Goal: Task Accomplishment & Management: Use online tool/utility

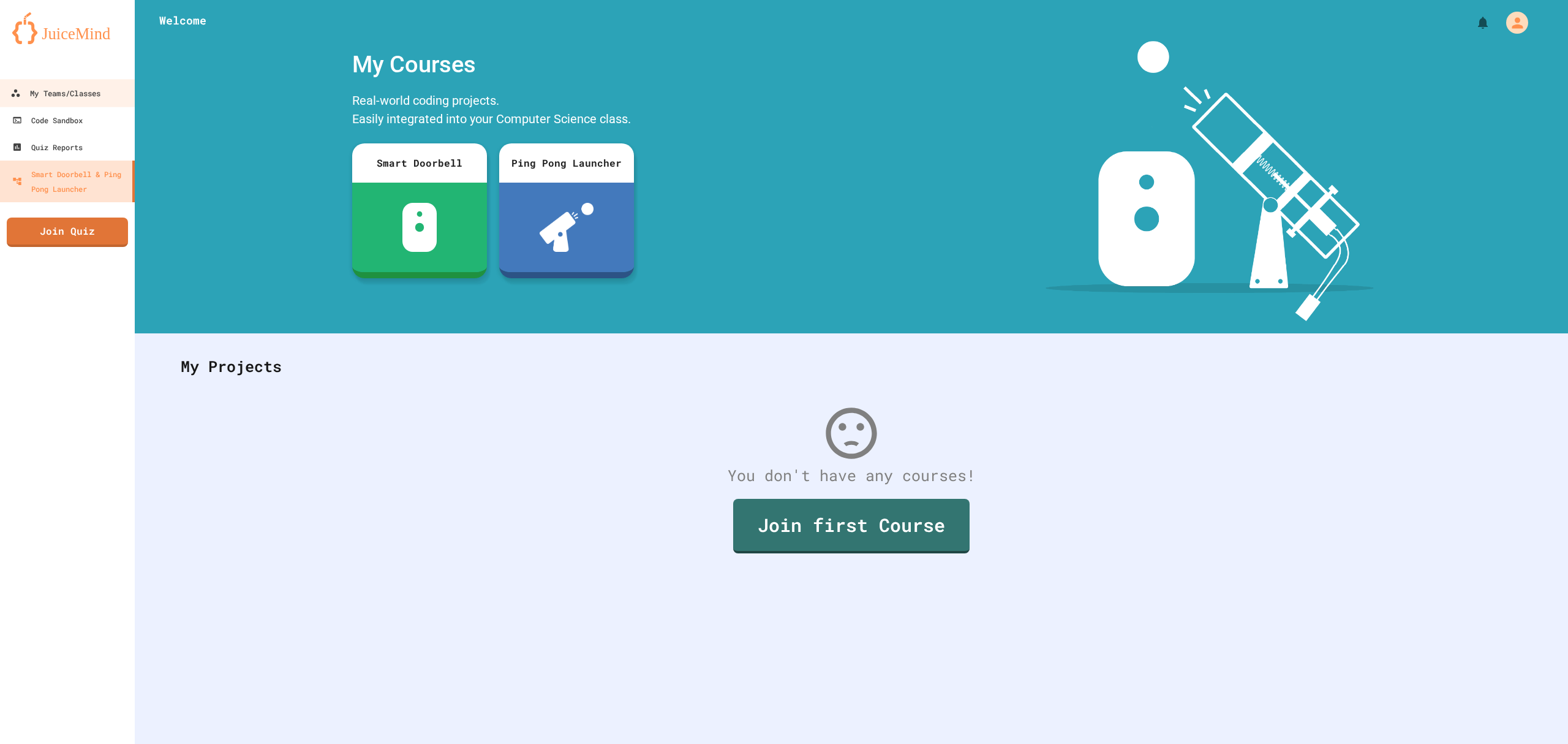
drag, startPoint x: 27, startPoint y: 83, endPoint x: 79, endPoint y: 55, distance: 59.1
click at [27, 83] on link "My Teams/Classes" at bounding box center [67, 93] width 139 height 28
click at [38, 103] on link "My Teams/Classes" at bounding box center [67, 93] width 139 height 28
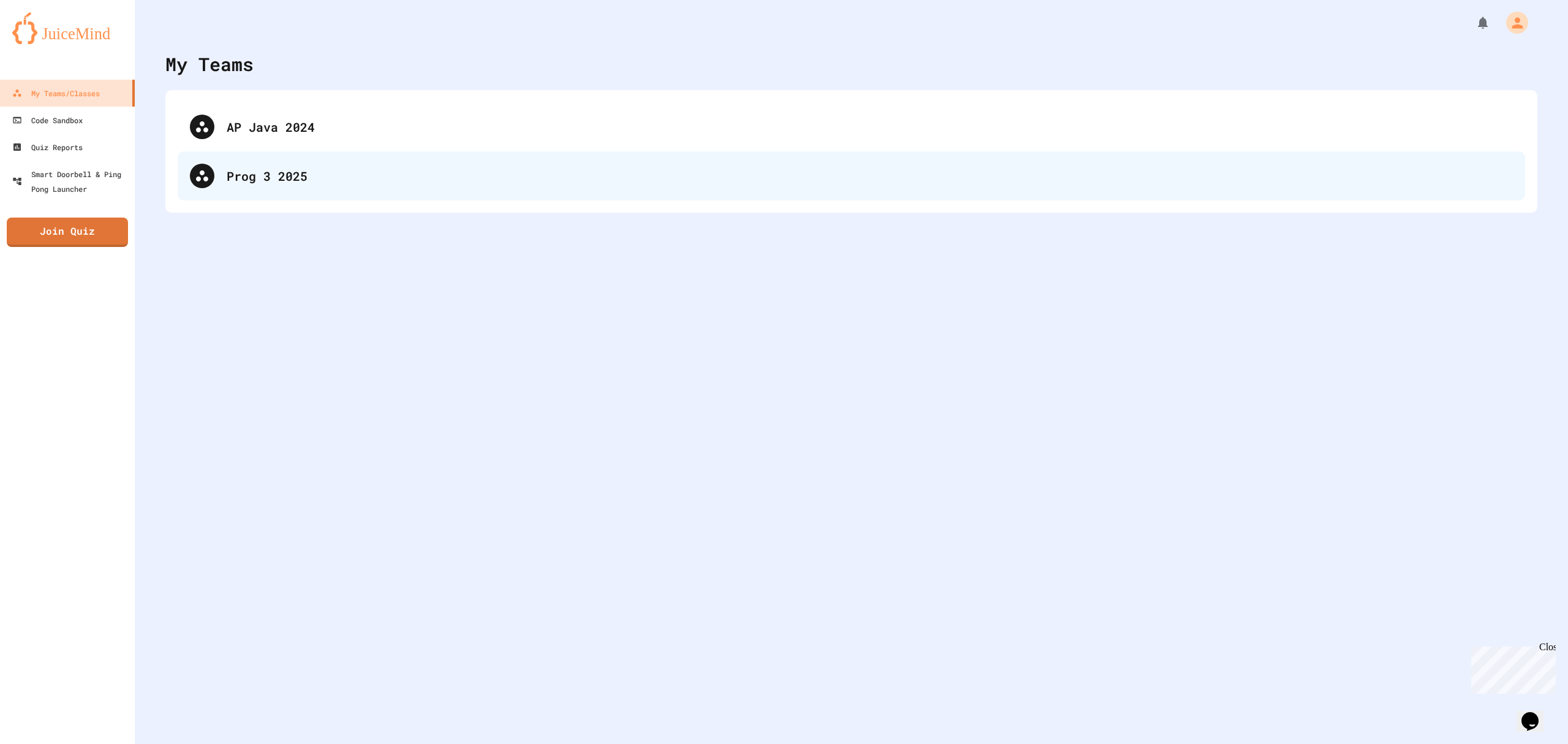
click at [268, 164] on div "Prog 3 2025" at bounding box center [851, 176] width 1347 height 49
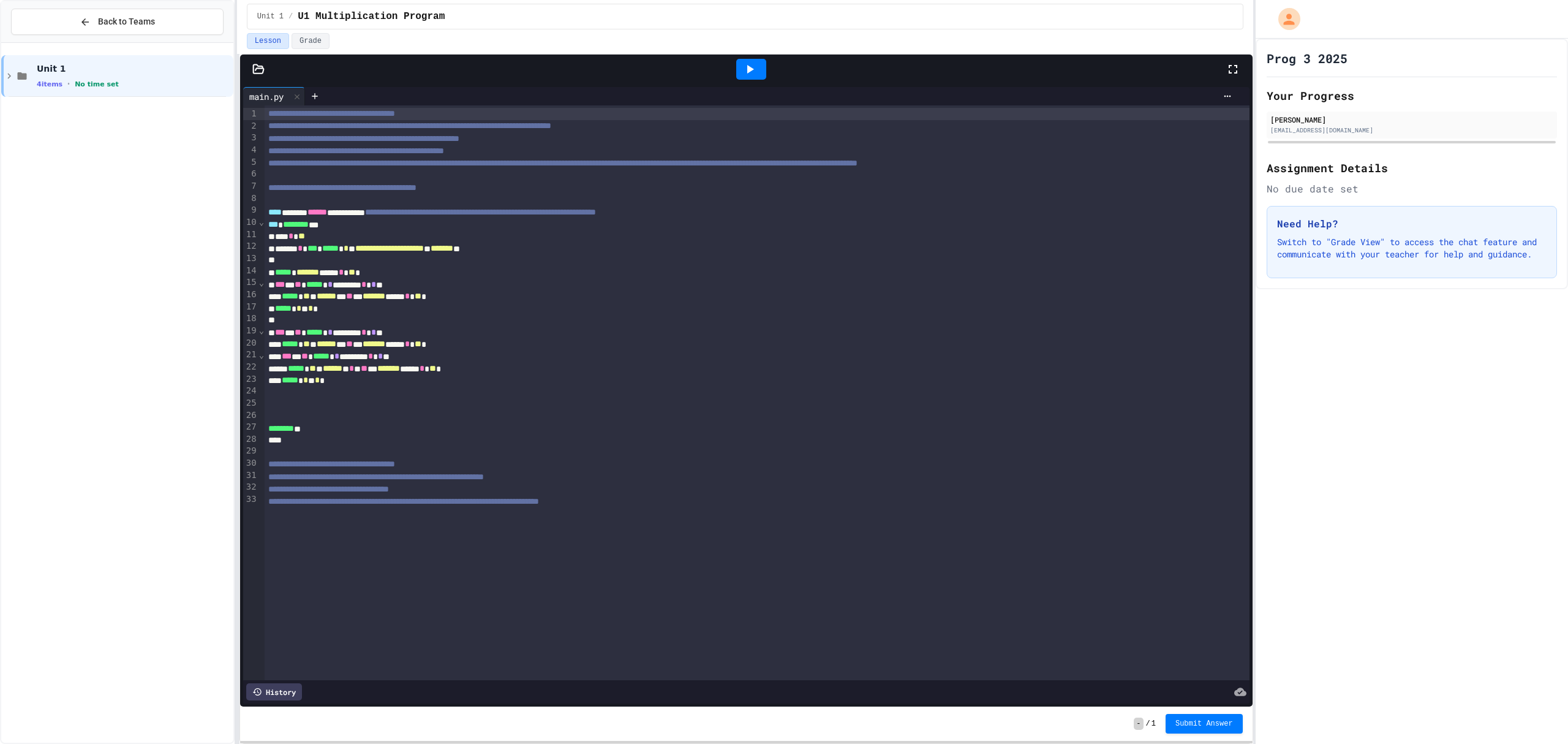
click at [253, 74] on icon at bounding box center [259, 70] width 12 height 12
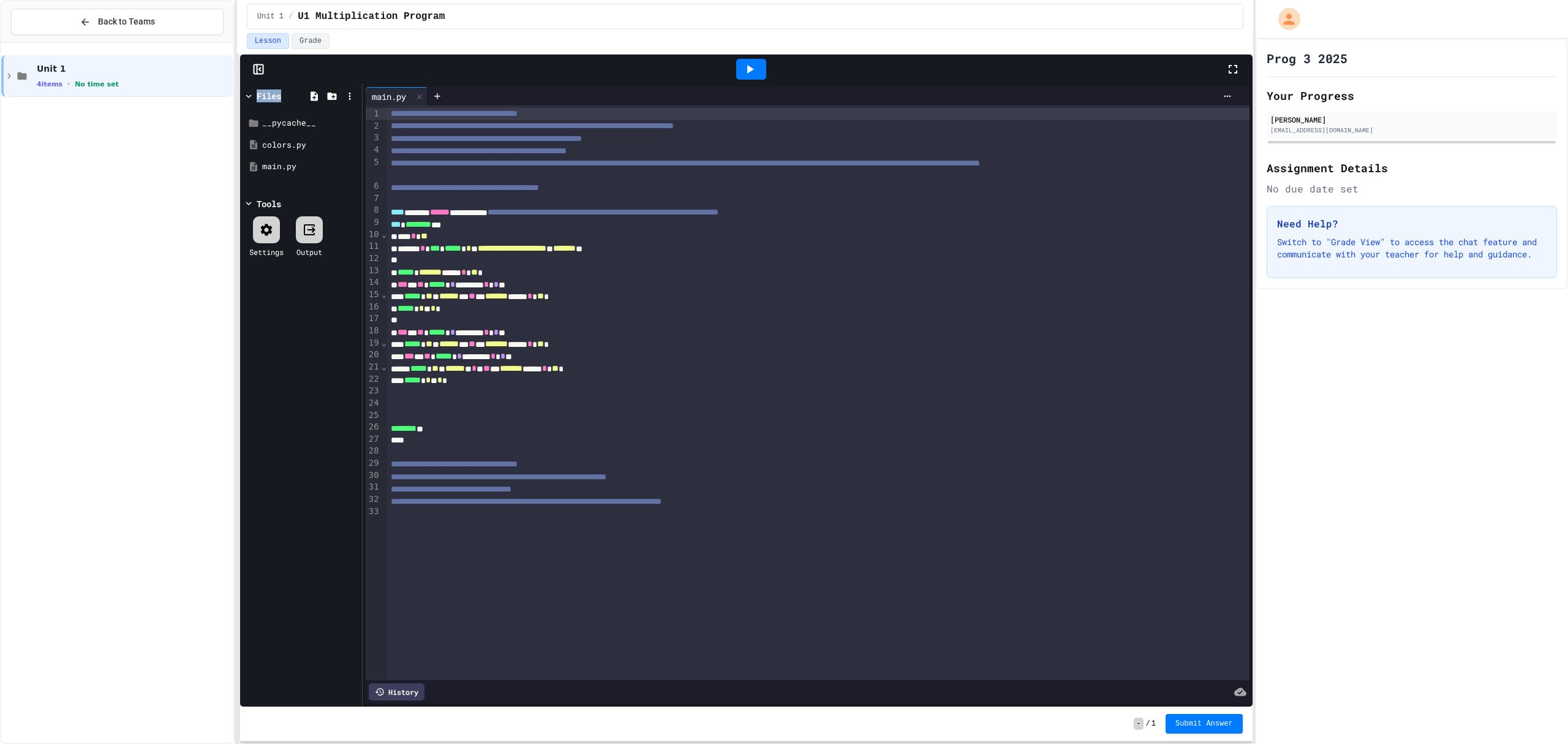
click at [253, 74] on icon at bounding box center [259, 70] width 12 height 12
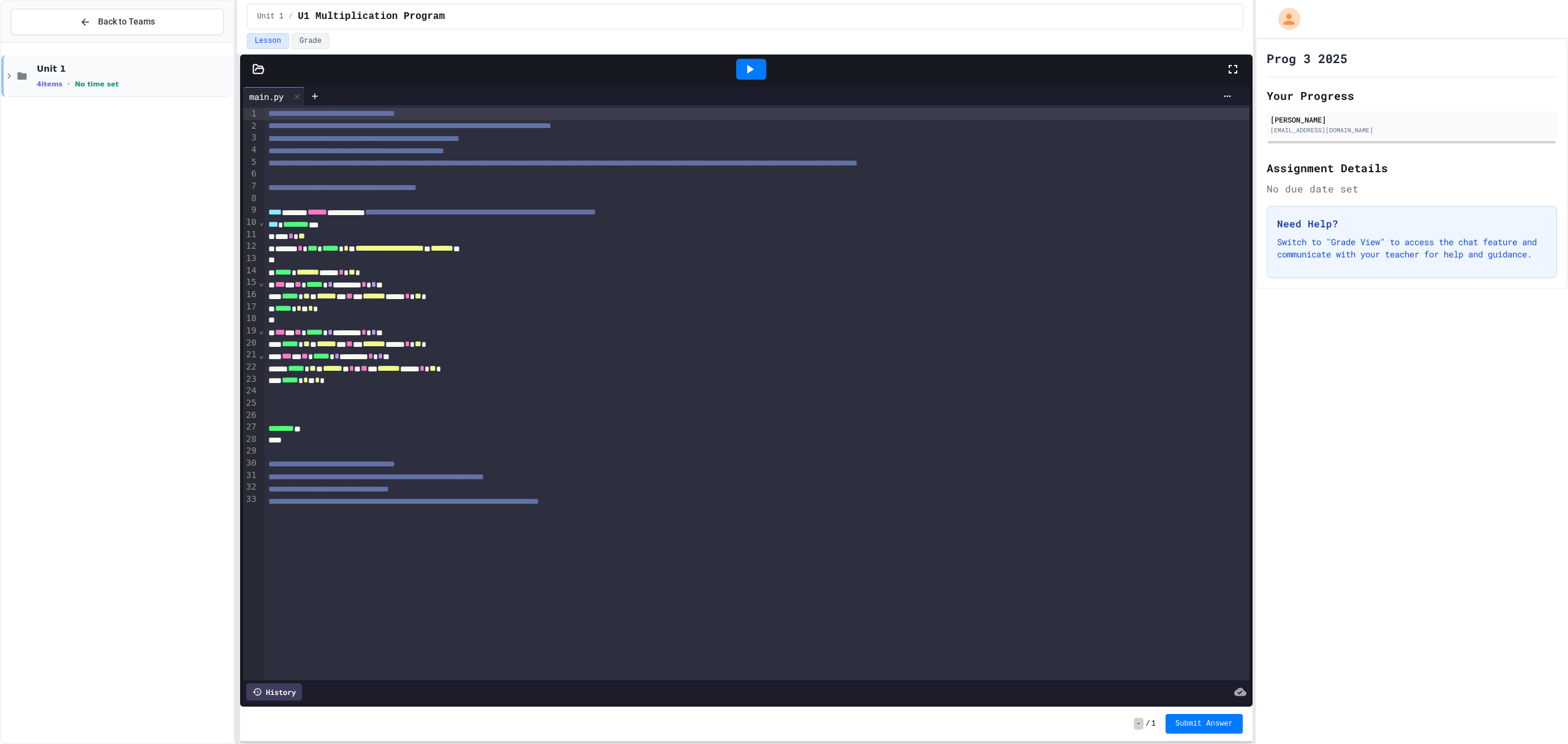
click at [14, 74] on icon at bounding box center [21, 76] width 14 height 11
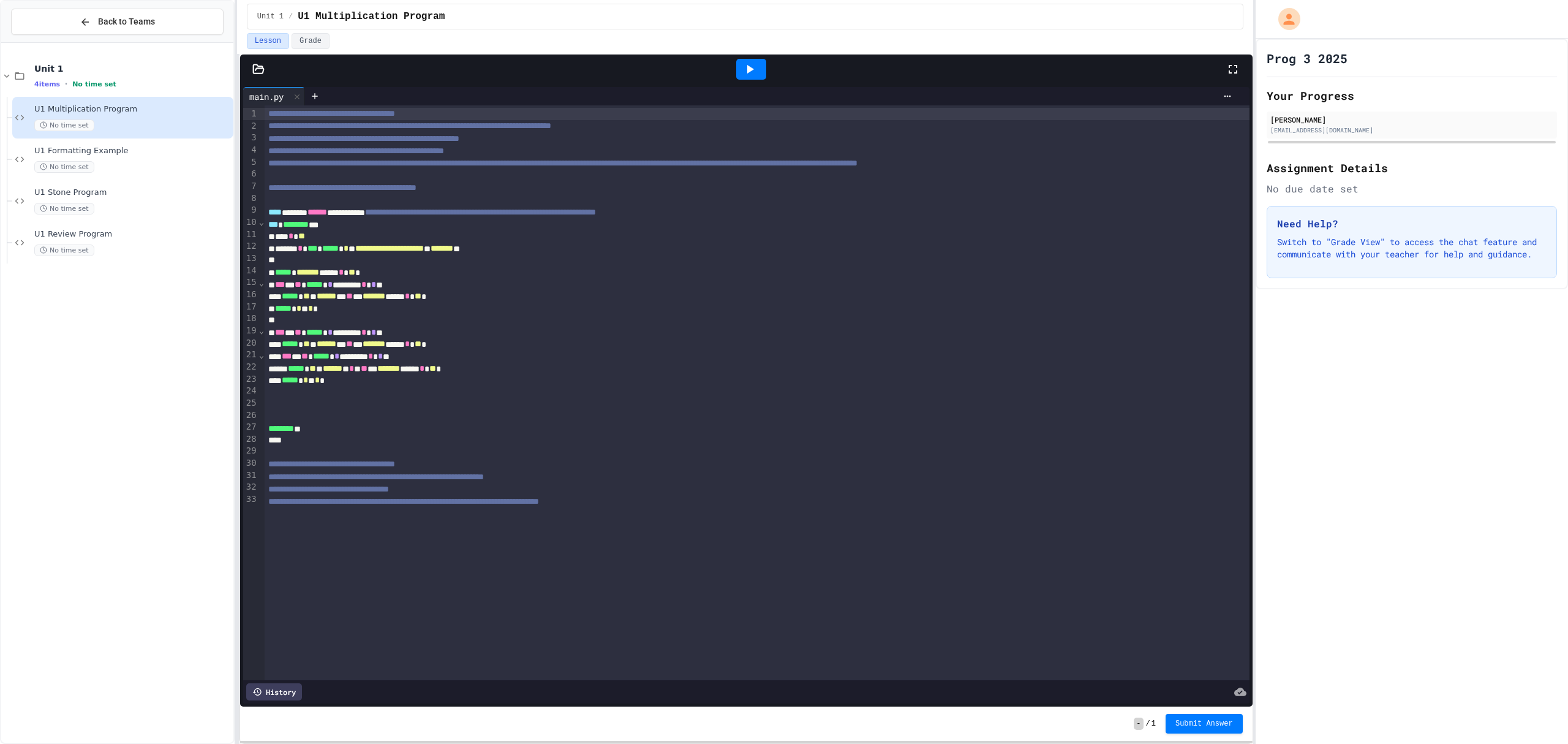
click at [747, 70] on icon at bounding box center [751, 69] width 7 height 8
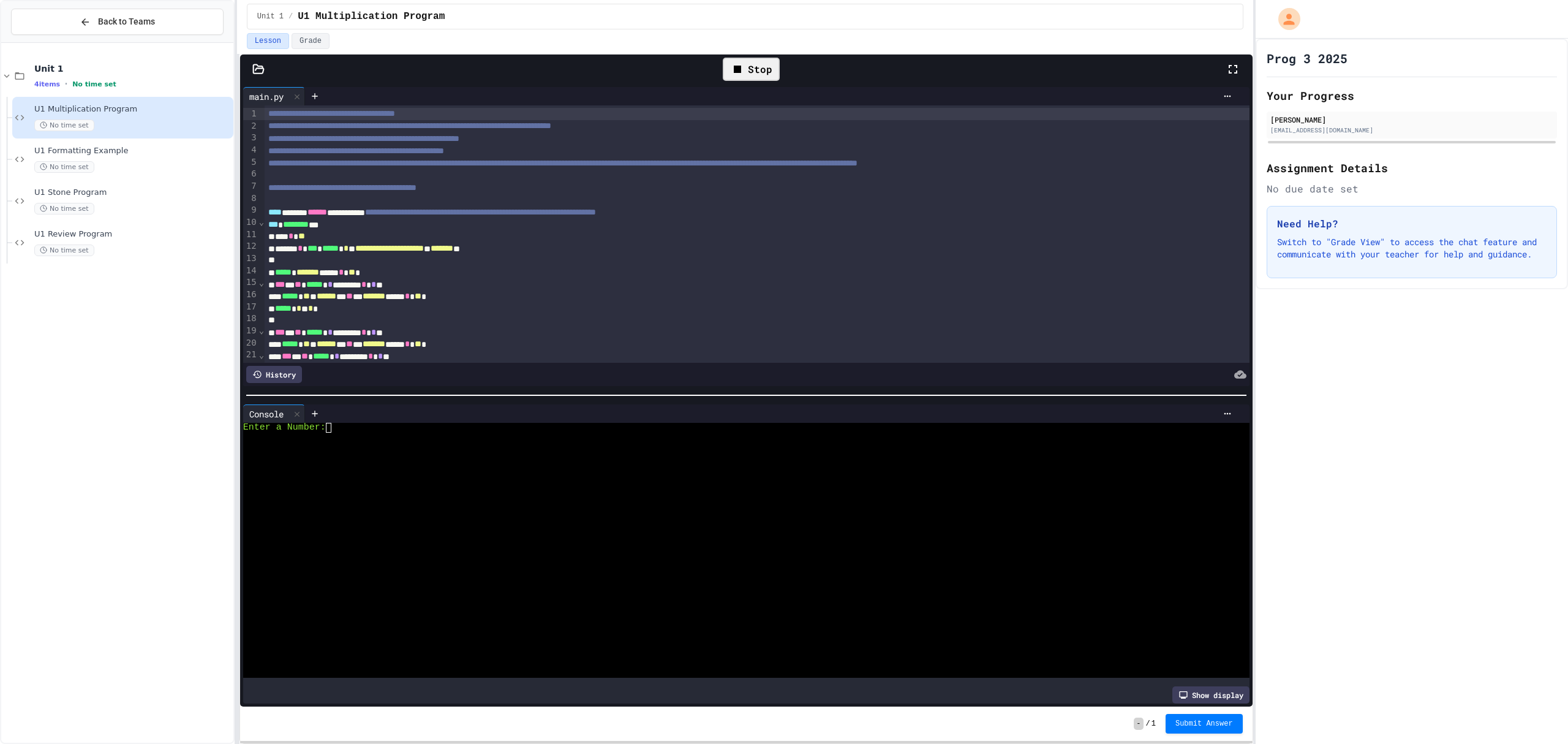
scroll to position [81, 0]
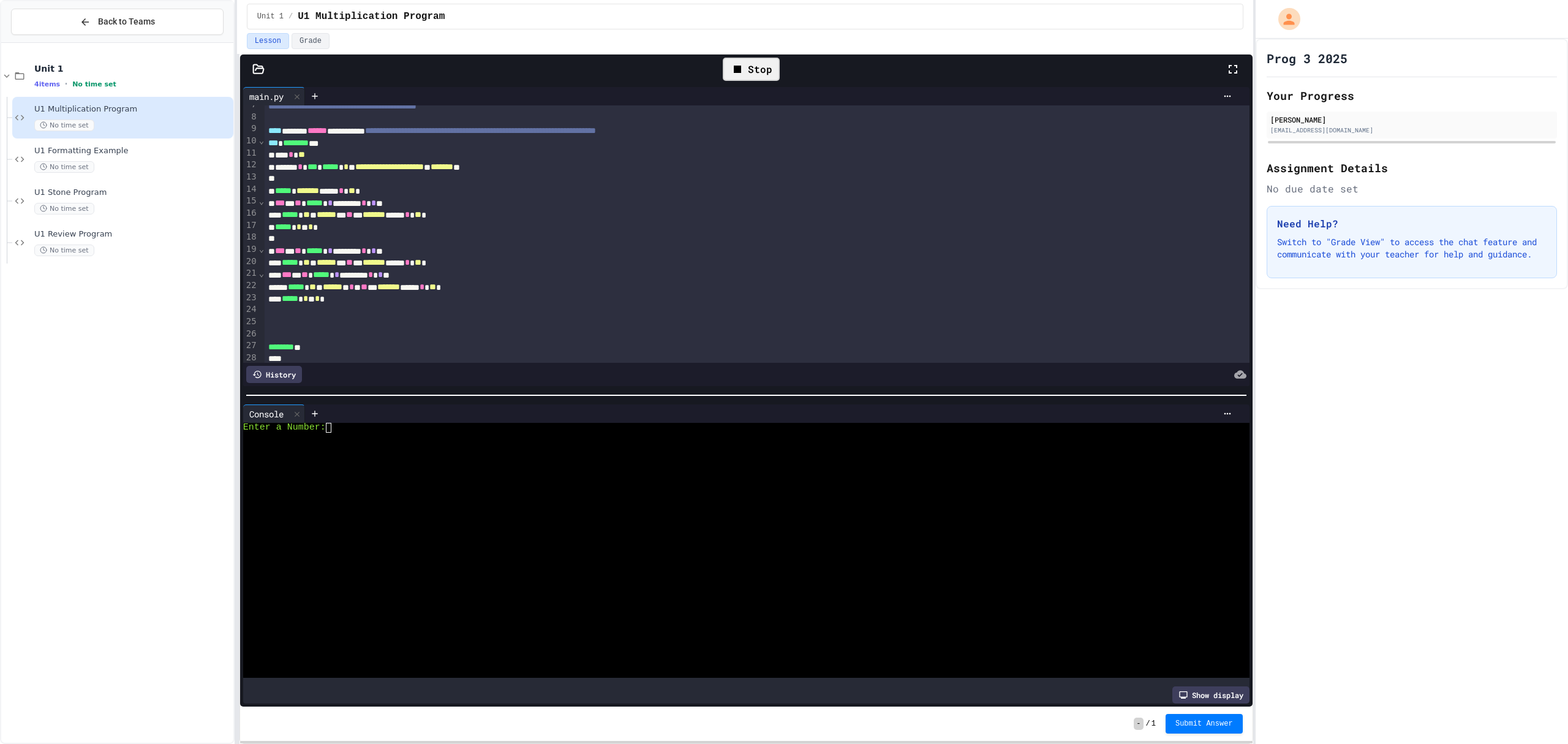
click at [454, 443] on div at bounding box center [733, 447] width 981 height 10
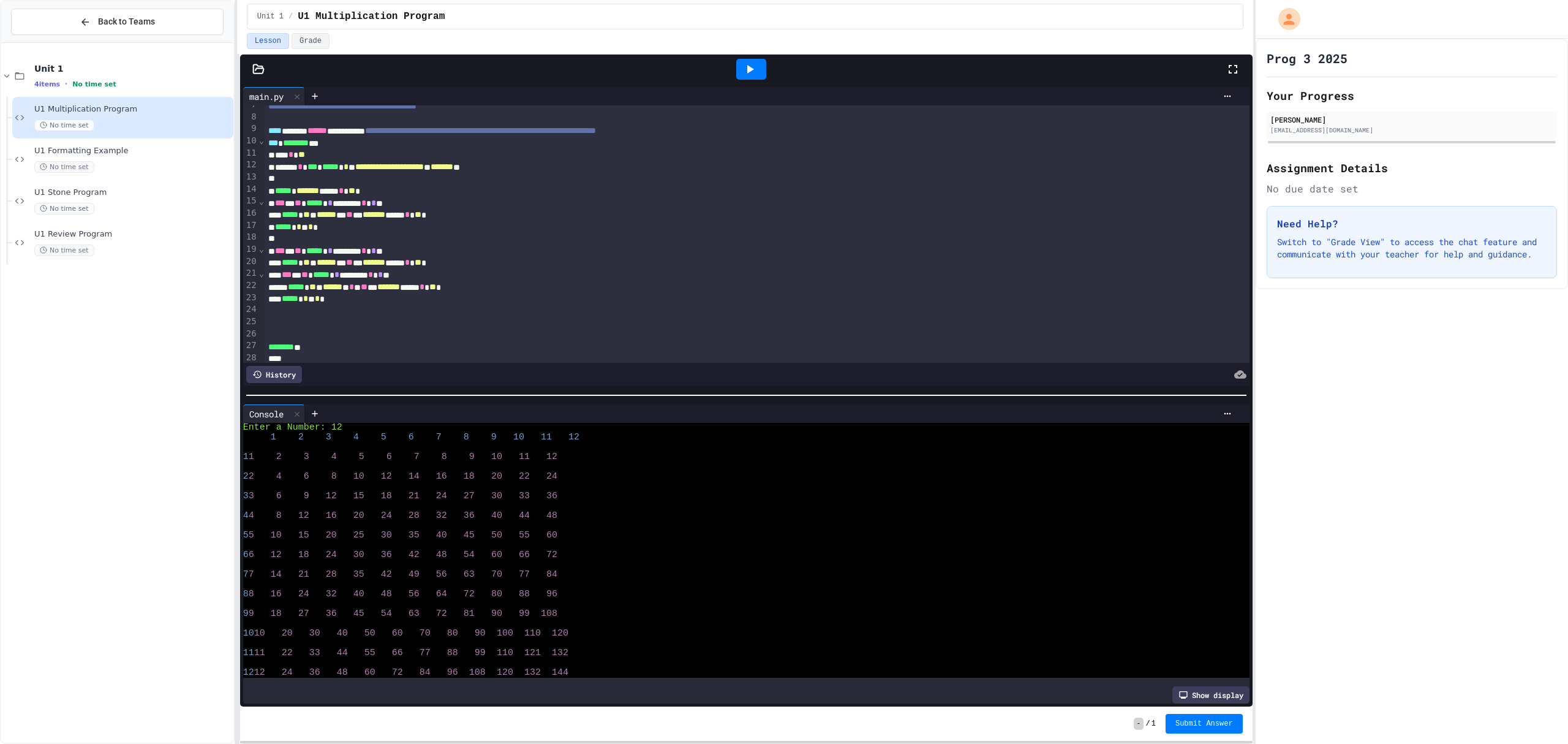
scroll to position [19, 0]
click at [385, 259] on div "***** * ** ** ****** *** ** *** ******* ***** * ** *" at bounding box center [739, 263] width 949 height 12
click at [405, 286] on div "***** * ** ** ****** ** * ** ** *** ******* ***** * ** *" at bounding box center [739, 288] width 949 height 12
drag, startPoint x: 393, startPoint y: 287, endPoint x: 402, endPoint y: 287, distance: 9.0
click at [402, 287] on div "***** * ** ** ****** ** * ** ** *** ******* ***** * ** *" at bounding box center [739, 288] width 949 height 12
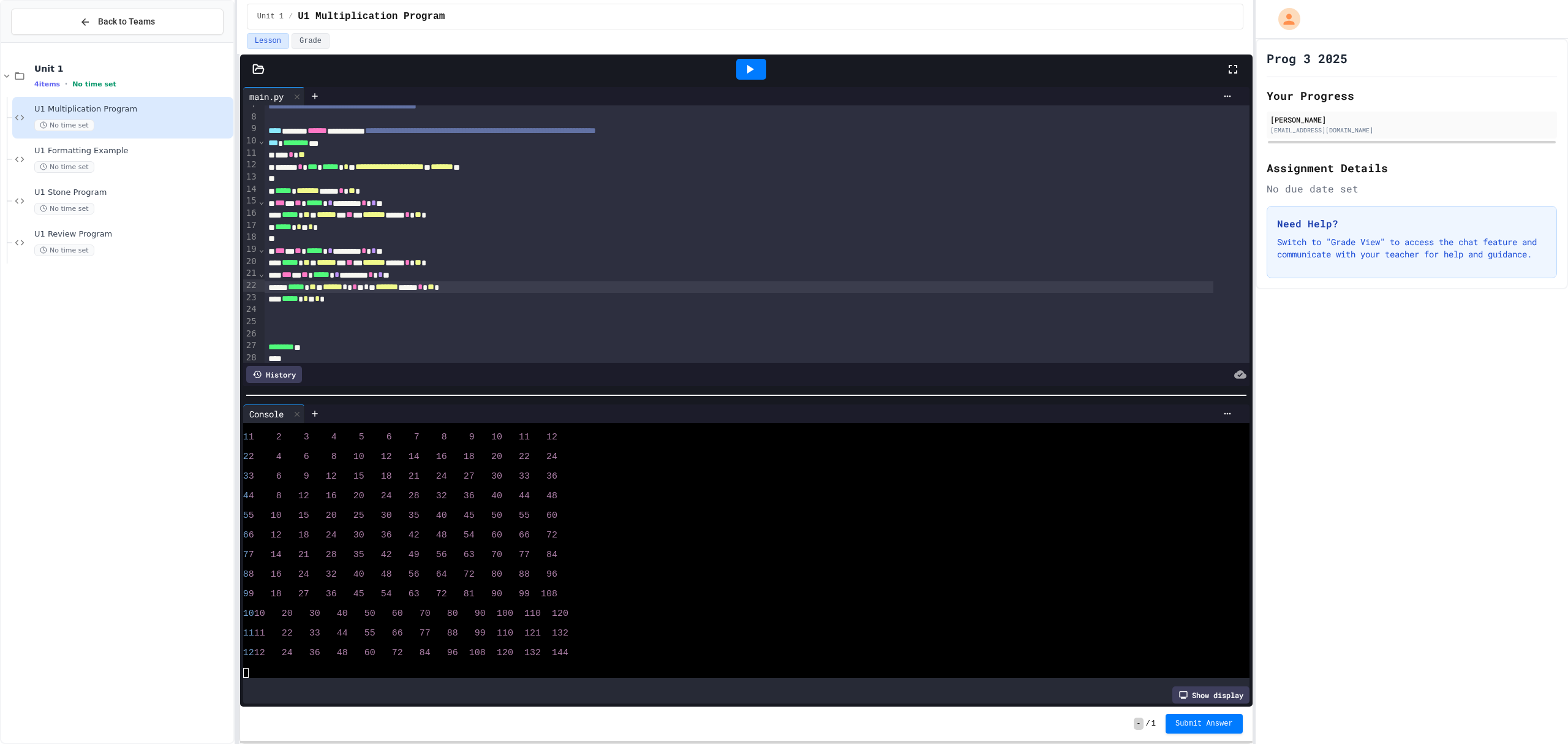
click at [761, 65] on div at bounding box center [751, 69] width 30 height 21
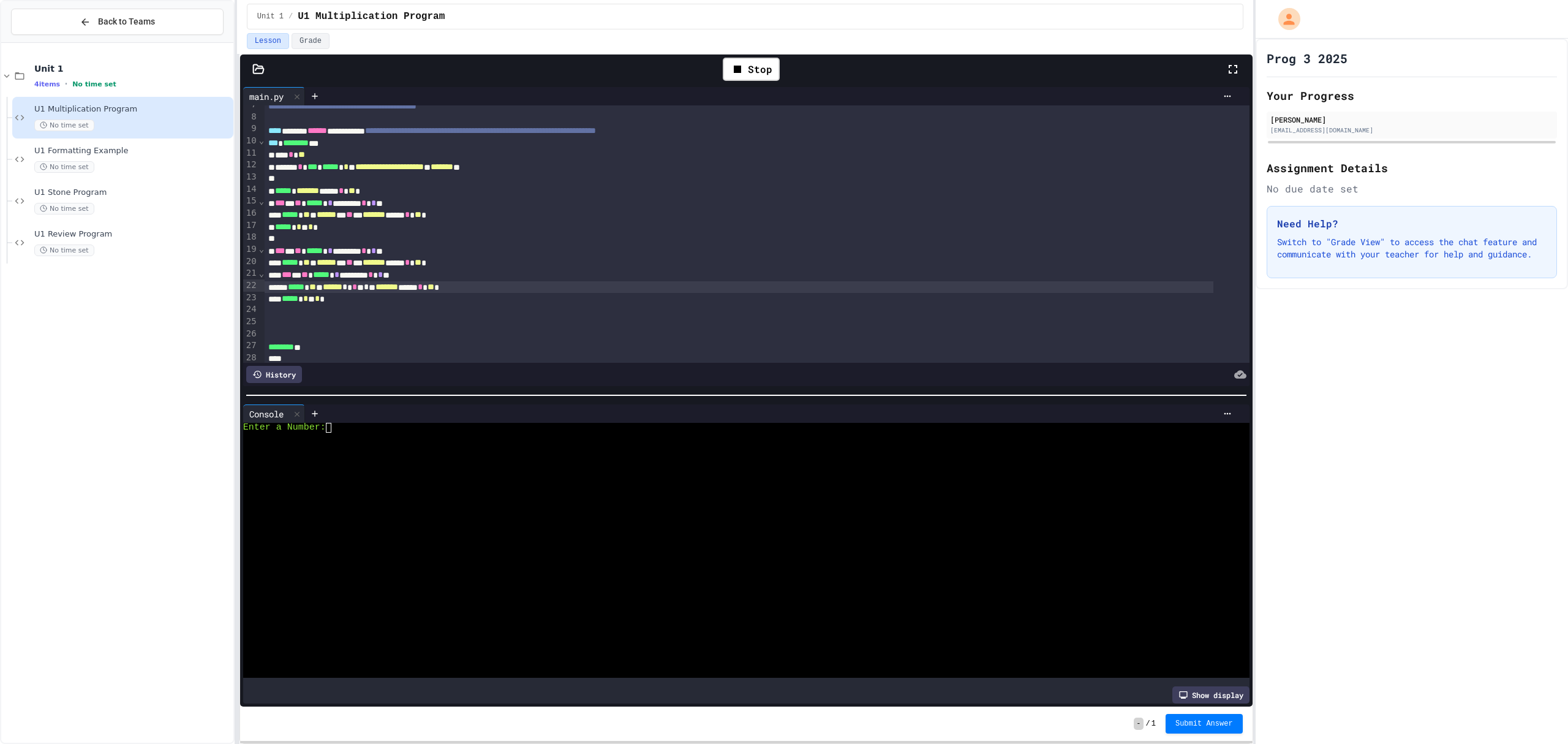
click at [473, 423] on div "Enter a Number:" at bounding box center [733, 427] width 981 height 10
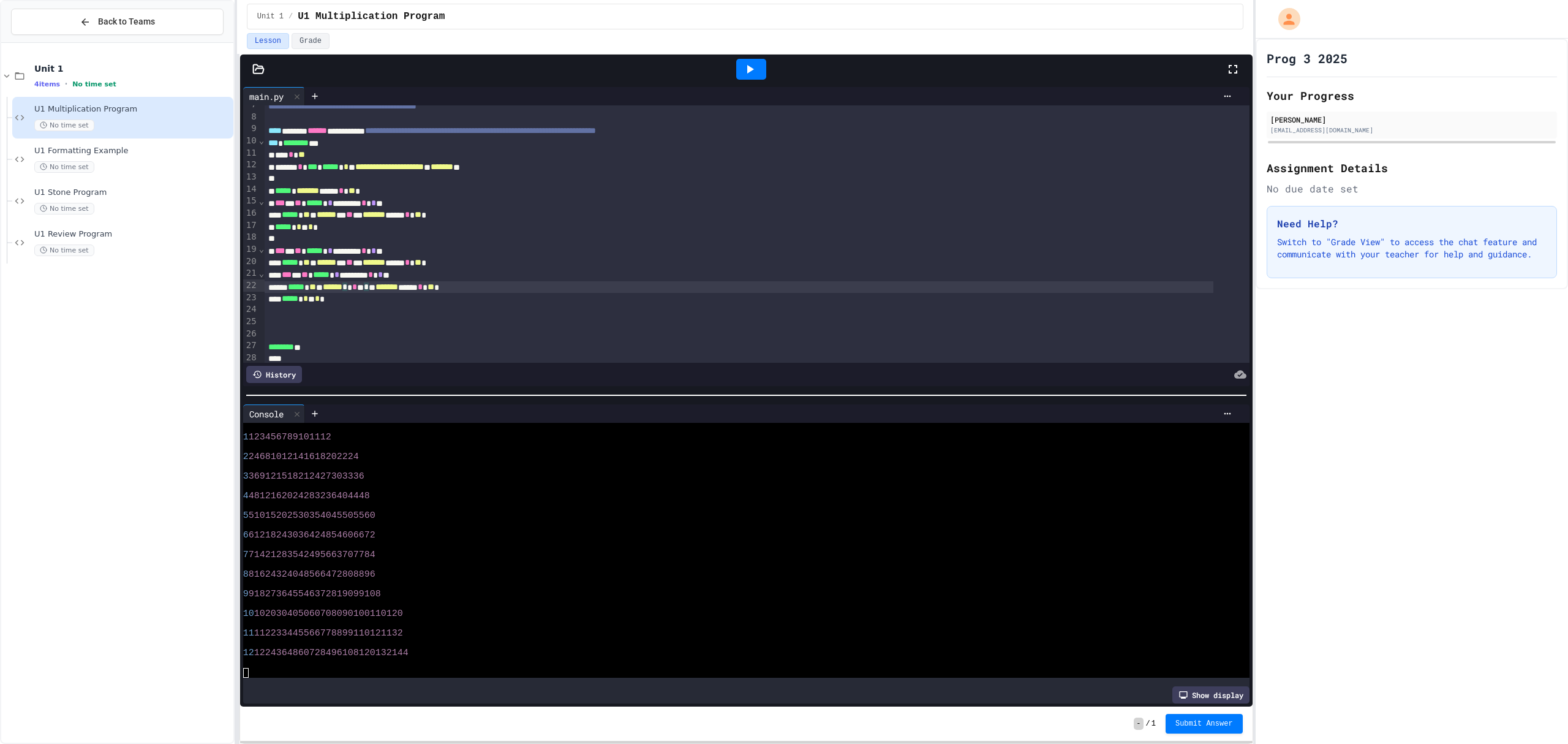
click at [369, 284] on span "*" at bounding box center [366, 286] width 5 height 8
click at [753, 64] on icon at bounding box center [749, 69] width 14 height 14
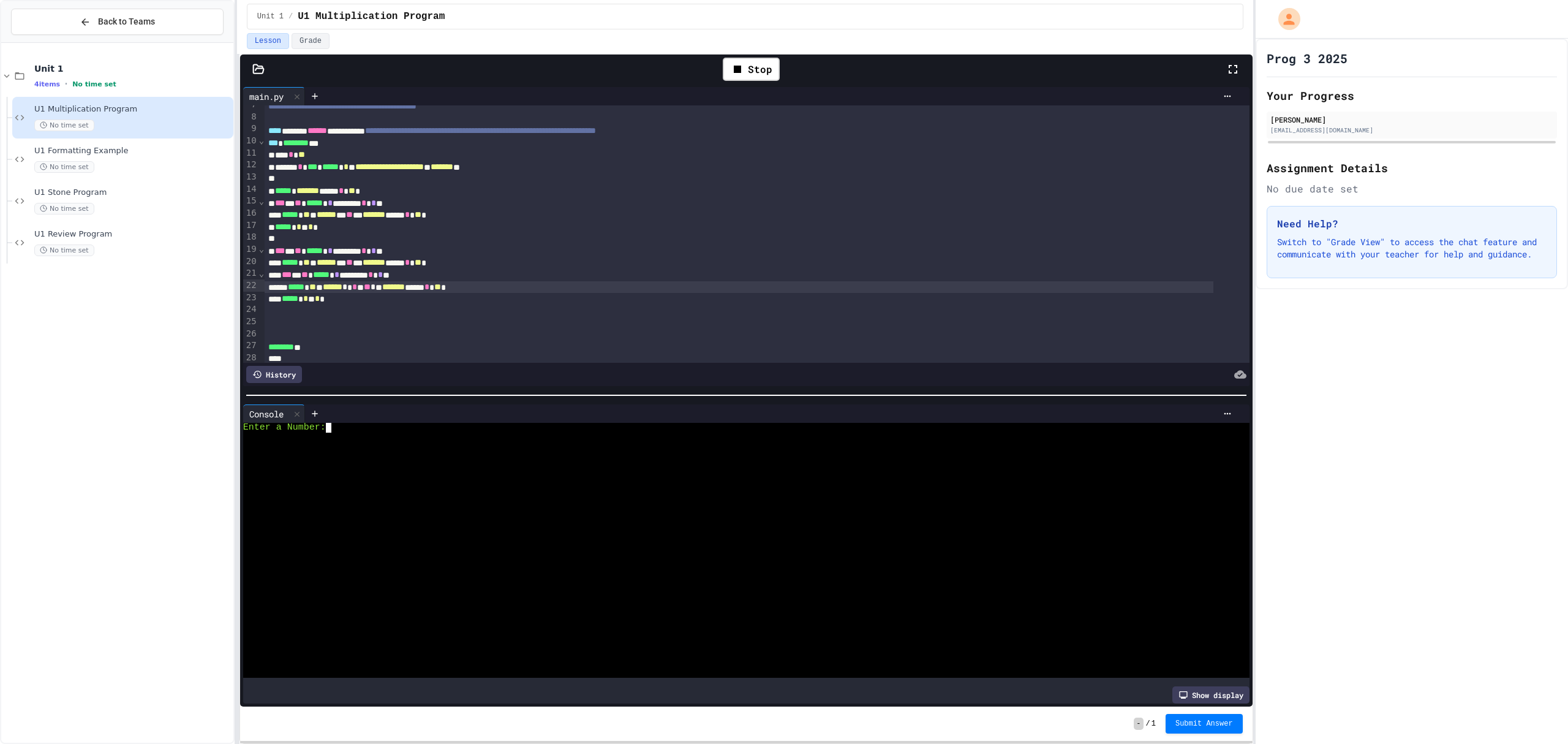
click at [376, 434] on div at bounding box center [733, 437] width 981 height 10
